Goal: Task Accomplishment & Management: Manage account settings

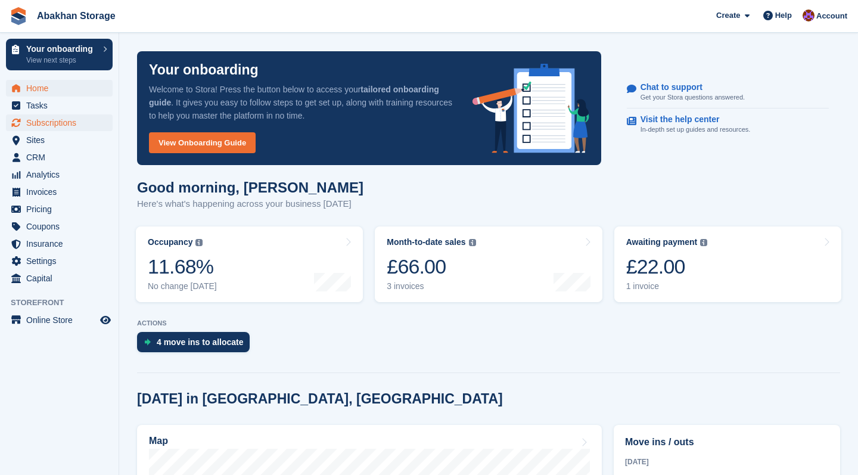
click at [51, 122] on span "Subscriptions" at bounding box center [61, 122] width 71 height 17
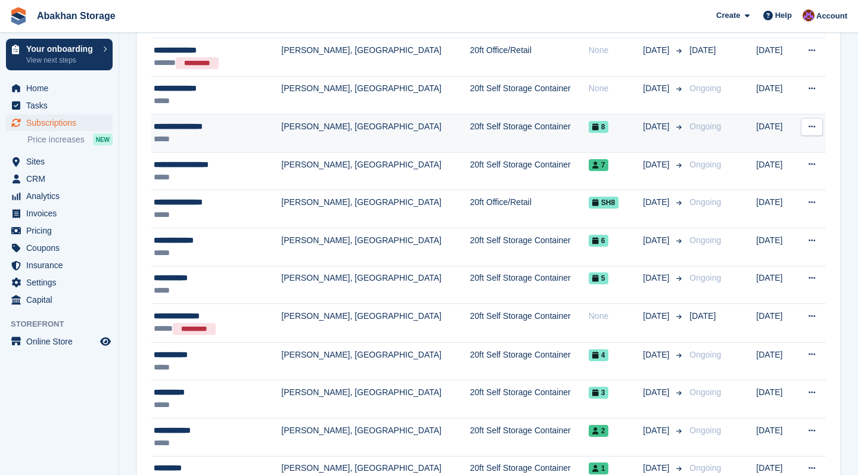
scroll to position [323, 0]
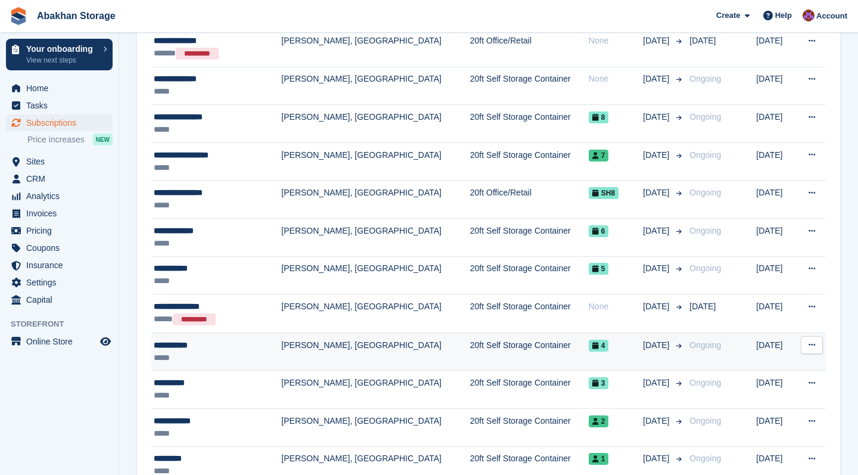
click at [470, 345] on td "20ft Self Storage Container" at bounding box center [529, 351] width 119 height 38
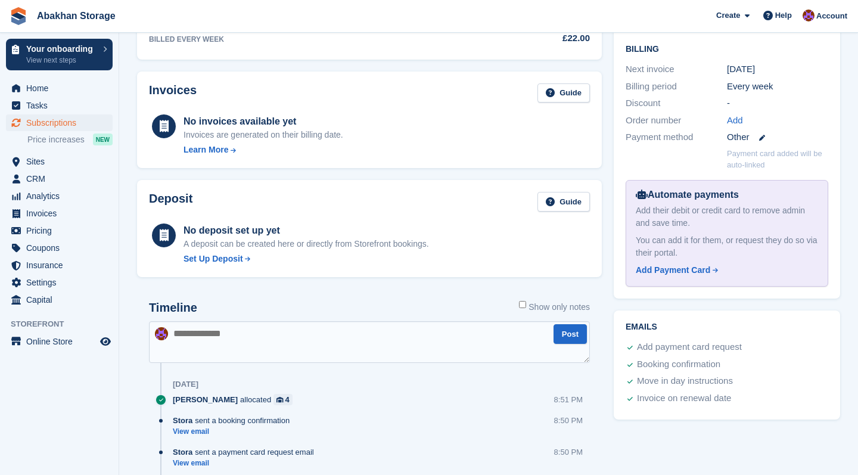
scroll to position [311, 0]
click at [678, 263] on div "Add Payment Card" at bounding box center [672, 269] width 74 height 13
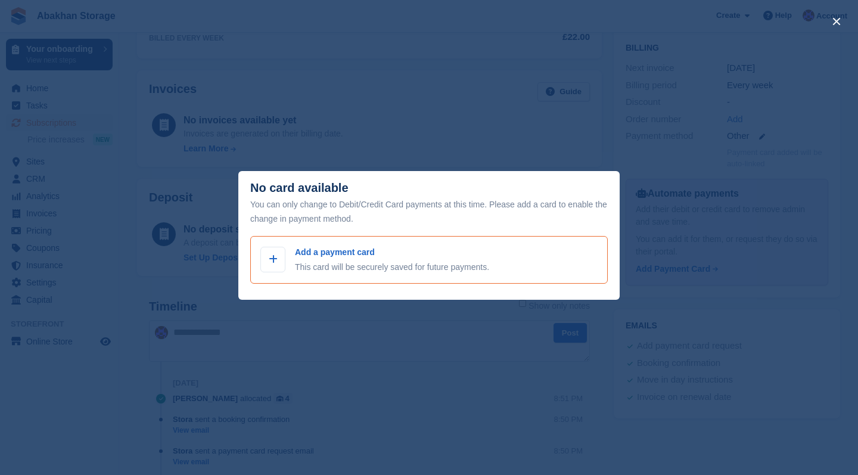
click at [347, 252] on p "Add a payment card" at bounding box center [392, 252] width 194 height 13
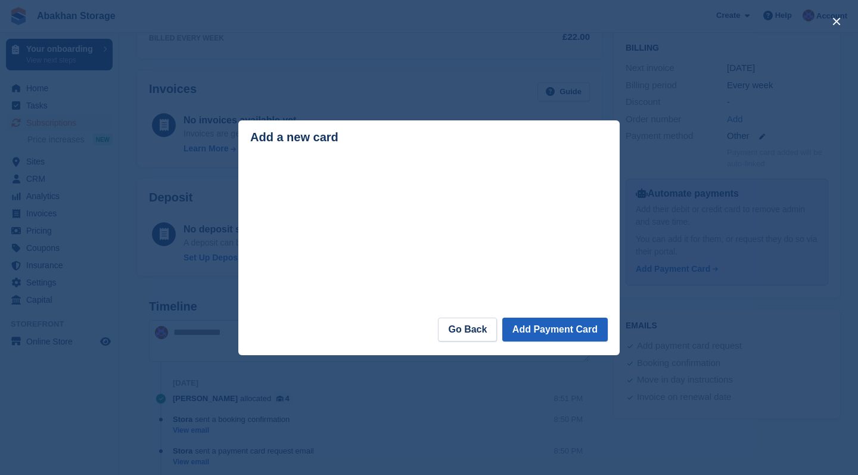
click at [530, 340] on button "Add Payment Card" at bounding box center [554, 329] width 105 height 24
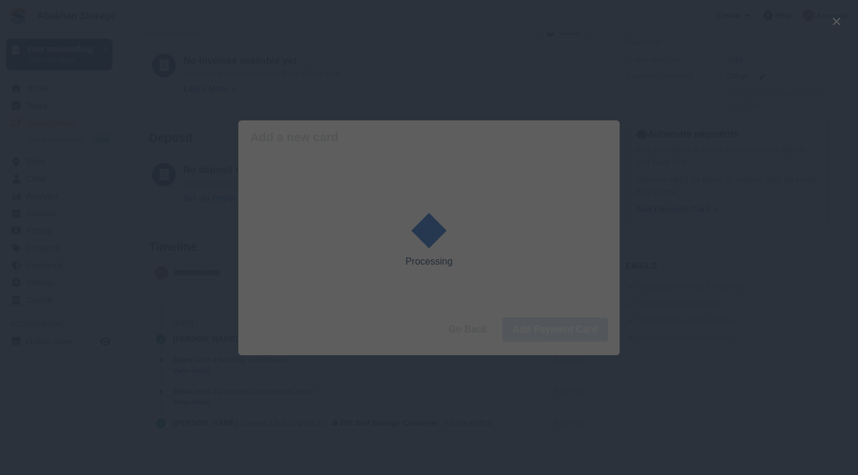
scroll to position [381, 0]
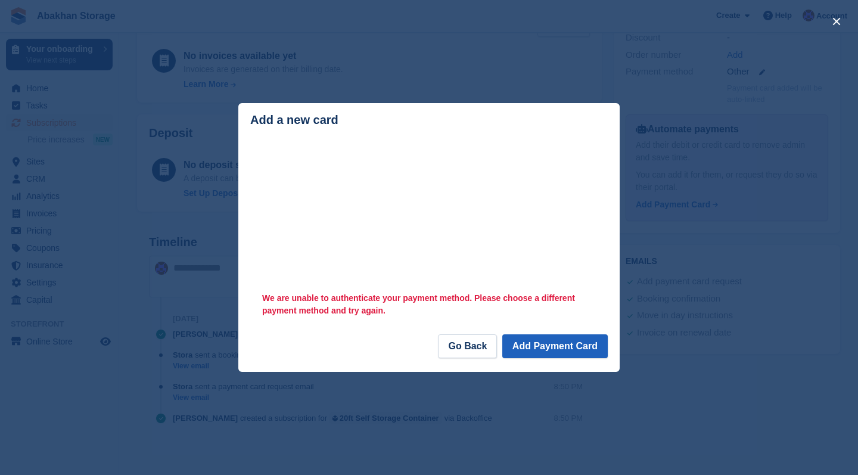
click at [549, 341] on button "Add Payment Card" at bounding box center [554, 346] width 105 height 24
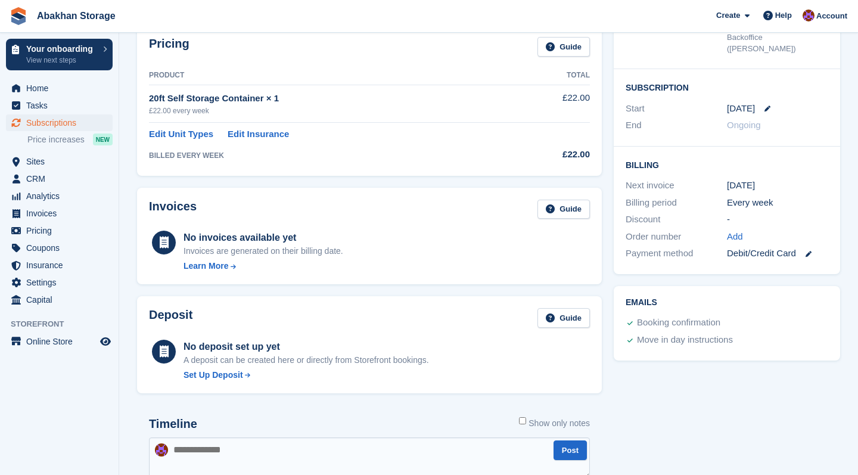
scroll to position [174, 0]
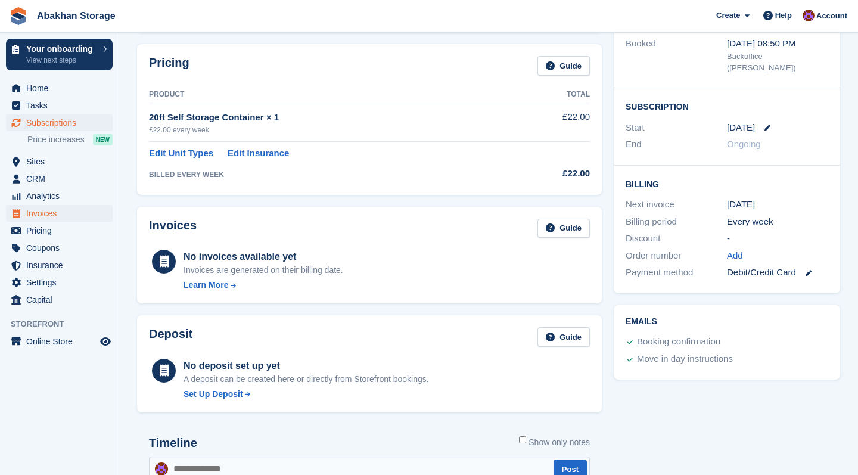
click at [71, 215] on span "Invoices" at bounding box center [61, 213] width 71 height 17
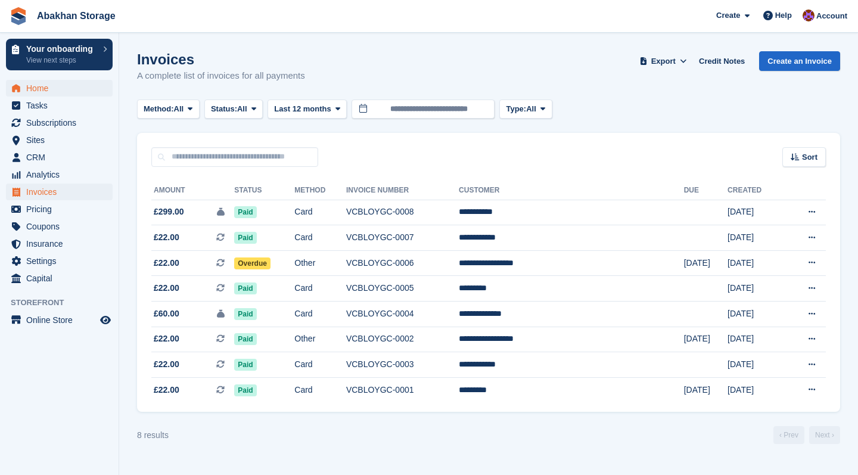
click at [43, 93] on span "Home" at bounding box center [61, 88] width 71 height 17
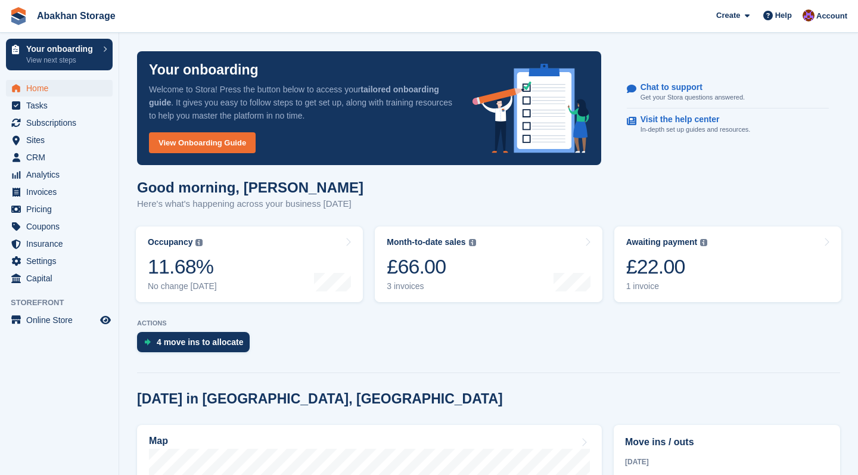
click at [46, 89] on span "Home" at bounding box center [61, 88] width 71 height 17
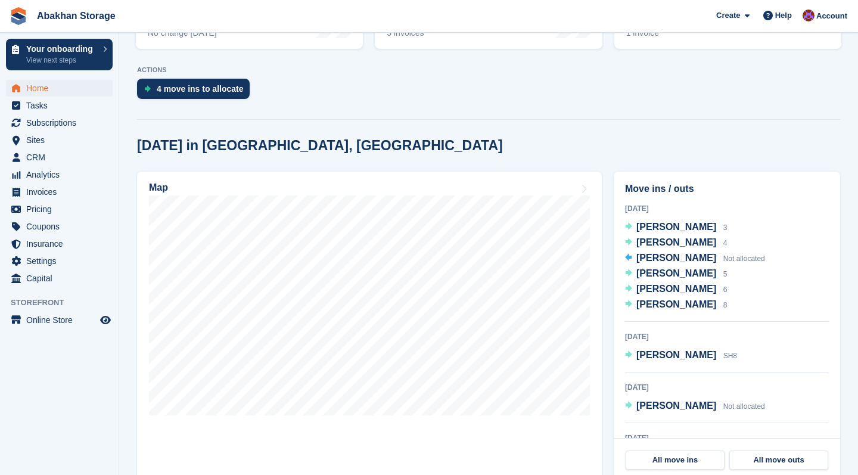
scroll to position [261, 0]
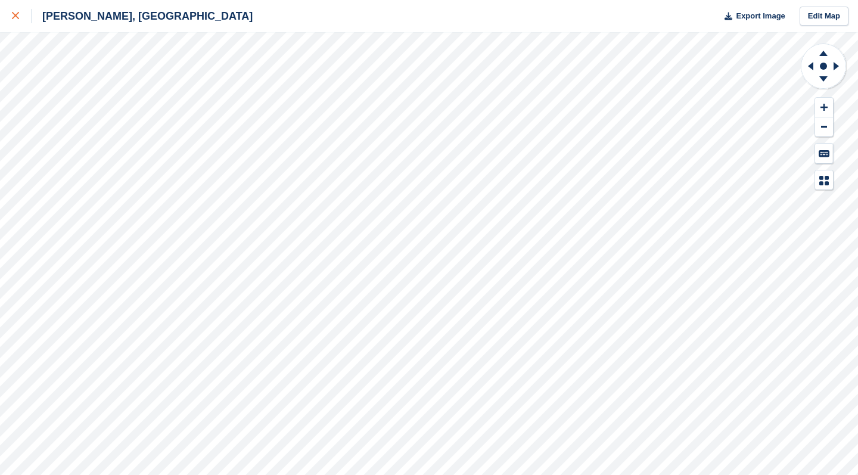
click at [18, 19] on icon at bounding box center [15, 15] width 7 height 7
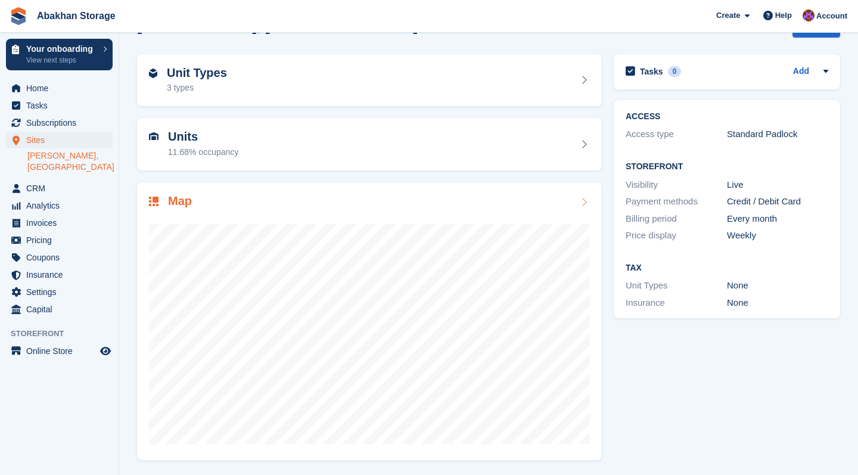
scroll to position [33, 0]
click at [371, 213] on div at bounding box center [369, 329] width 441 height 238
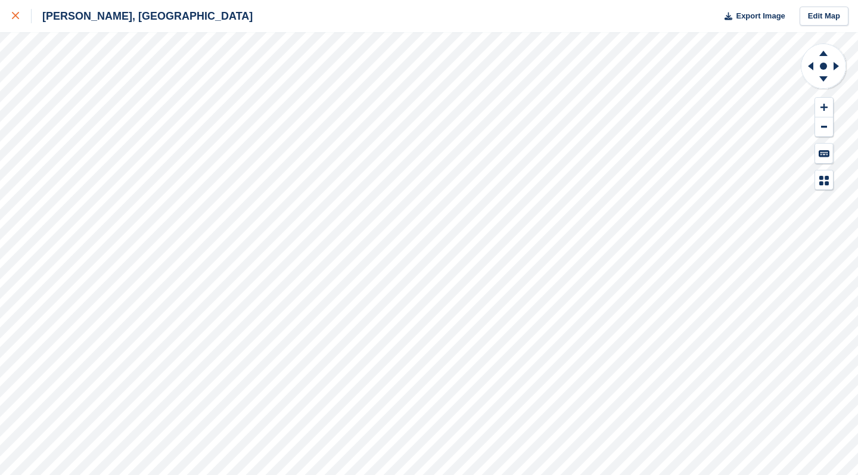
click at [7, 16] on link at bounding box center [16, 16] width 32 height 32
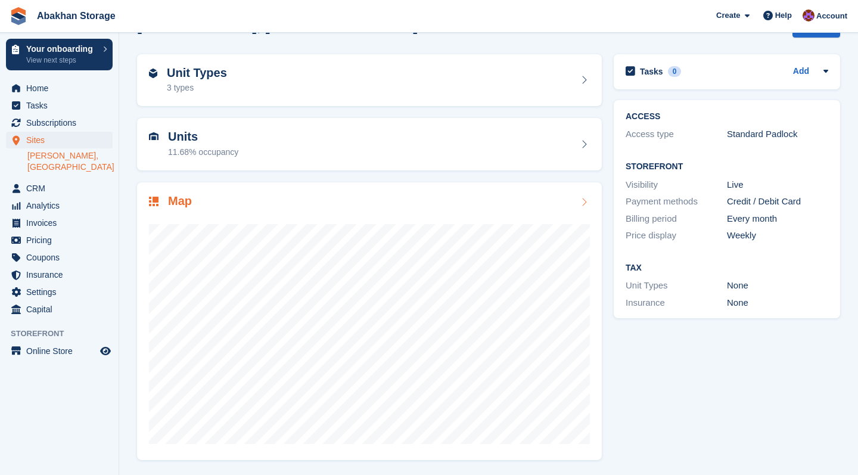
scroll to position [33, 0]
click at [68, 93] on span "Home" at bounding box center [61, 88] width 71 height 17
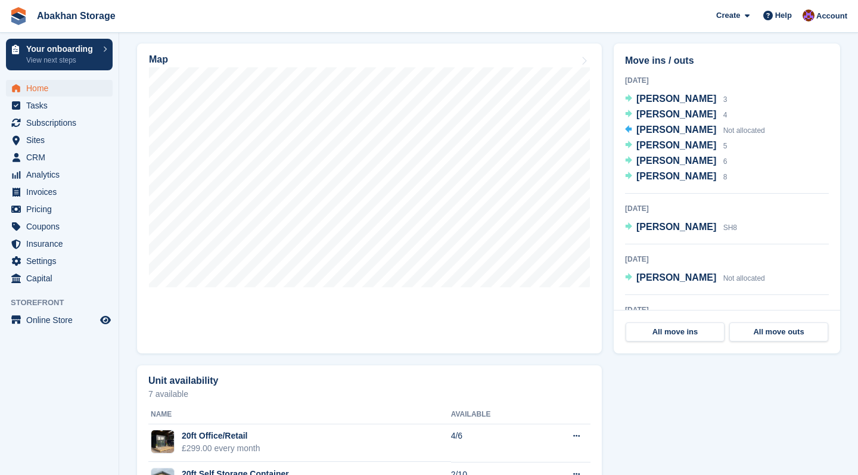
scroll to position [383, 0]
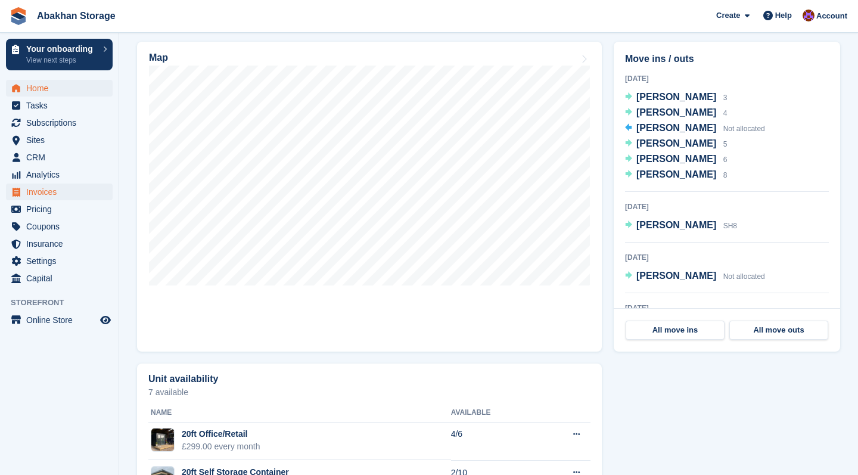
click at [57, 184] on span "Invoices" at bounding box center [61, 191] width 71 height 17
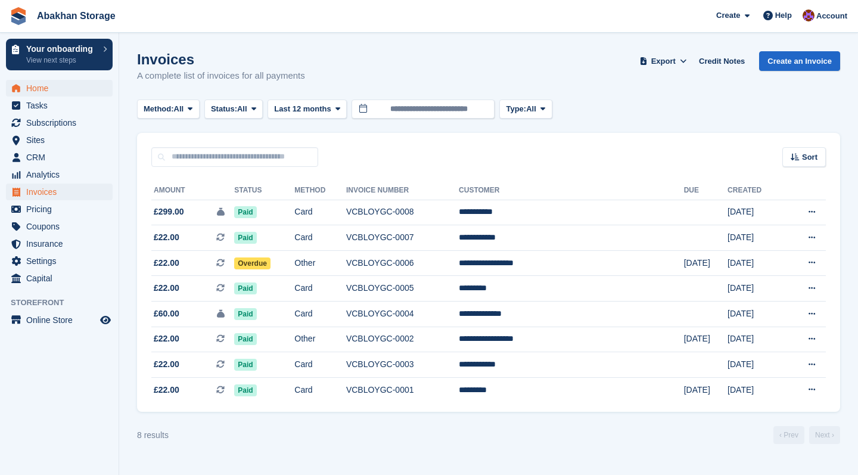
click at [48, 88] on span "Home" at bounding box center [61, 88] width 71 height 17
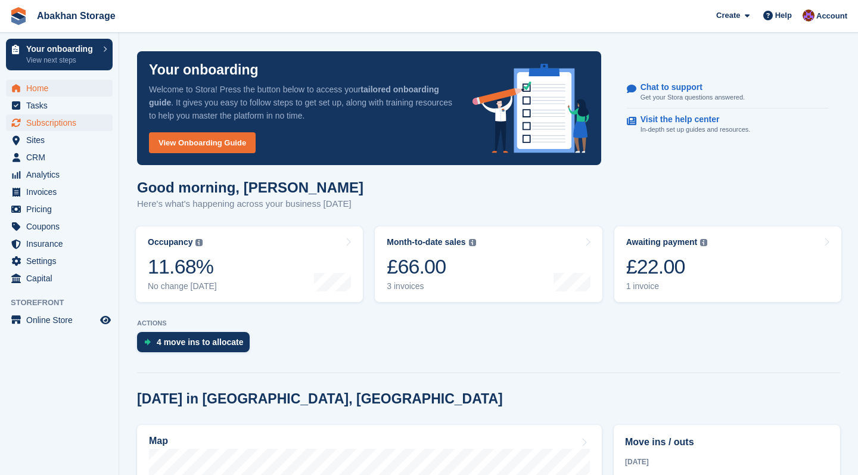
click at [60, 119] on span "Subscriptions" at bounding box center [61, 122] width 71 height 17
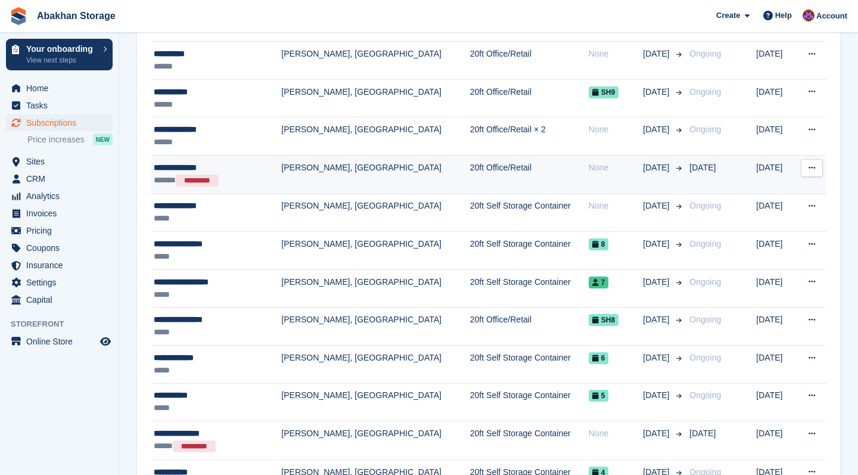
scroll to position [197, 0]
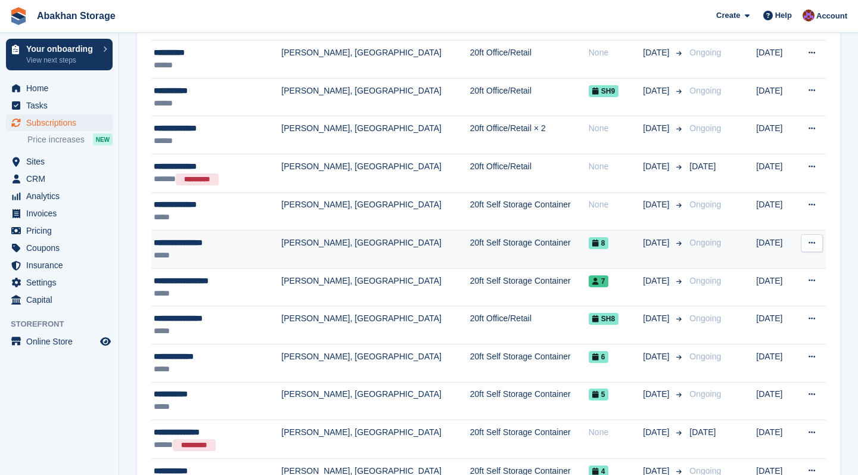
click at [470, 258] on td "20ft Self Storage Container" at bounding box center [529, 249] width 119 height 38
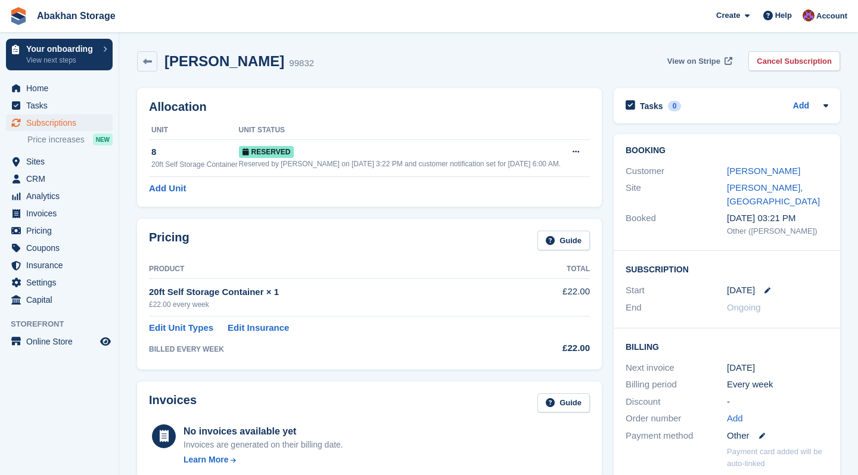
click at [713, 63] on span "View on Stripe" at bounding box center [693, 61] width 53 height 12
